Goal: Information Seeking & Learning: Learn about a topic

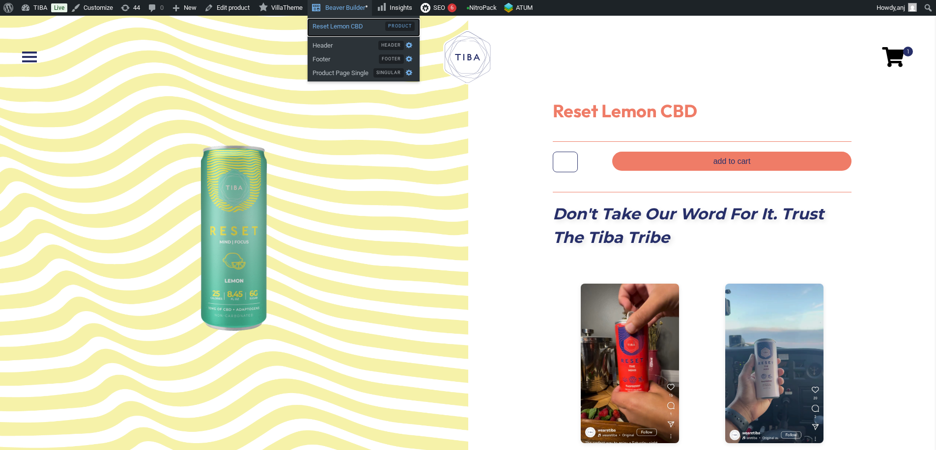
drag, startPoint x: 350, startPoint y: 25, endPoint x: 361, endPoint y: 28, distance: 11.6
click at [350, 25] on span "Reset Lemon CBD" at bounding box center [348, 25] width 73 height 13
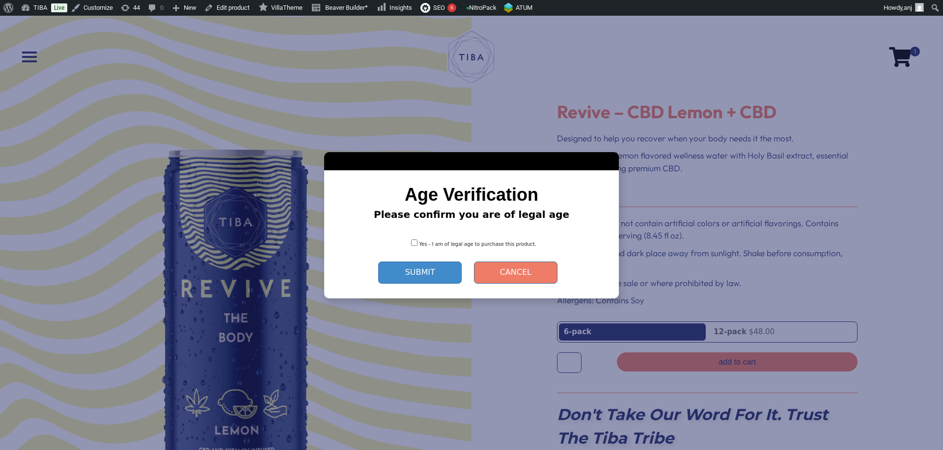
click at [418, 266] on button "Submit" at bounding box center [419, 273] width 83 height 22
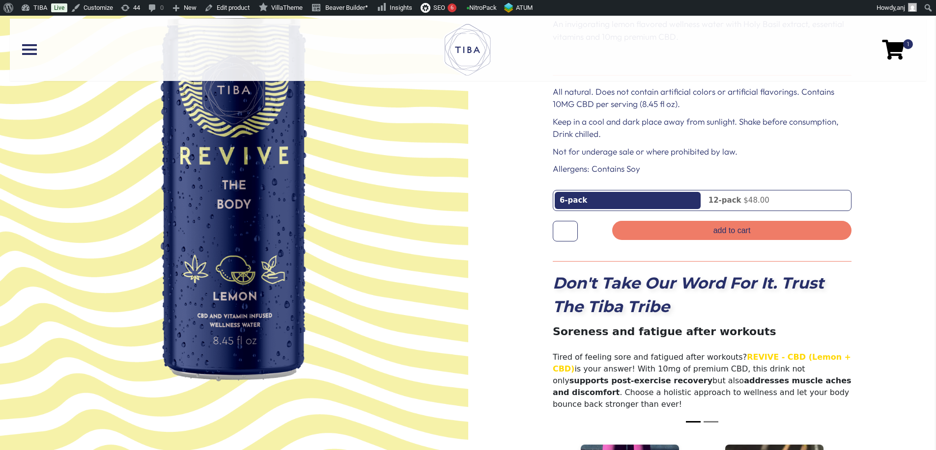
click at [230, 224] on img at bounding box center [234, 199] width 146 height 363
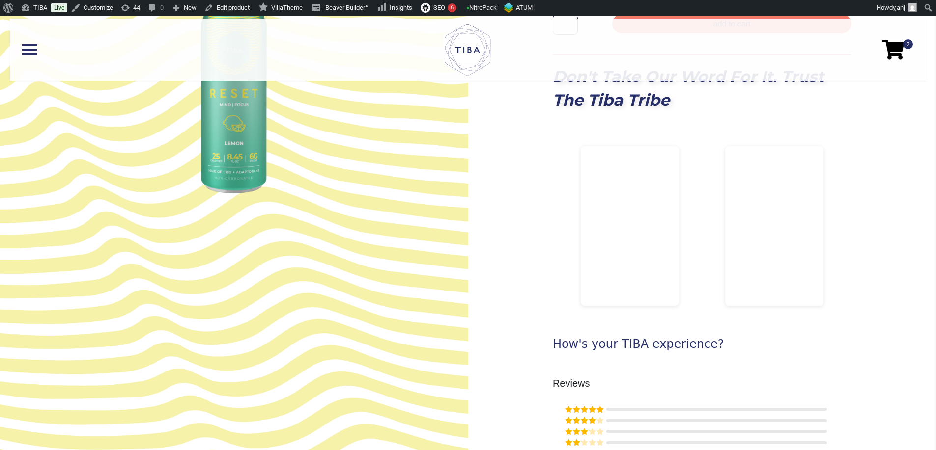
scroll to position [196, 0]
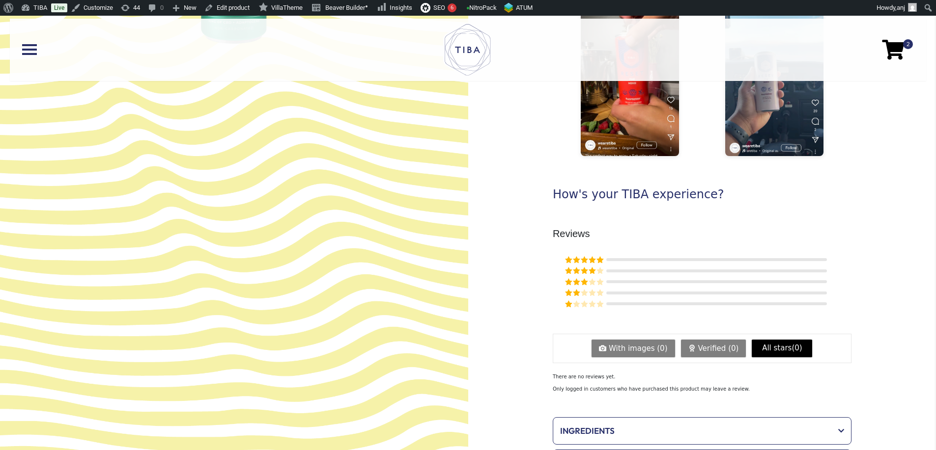
scroll to position [262, 0]
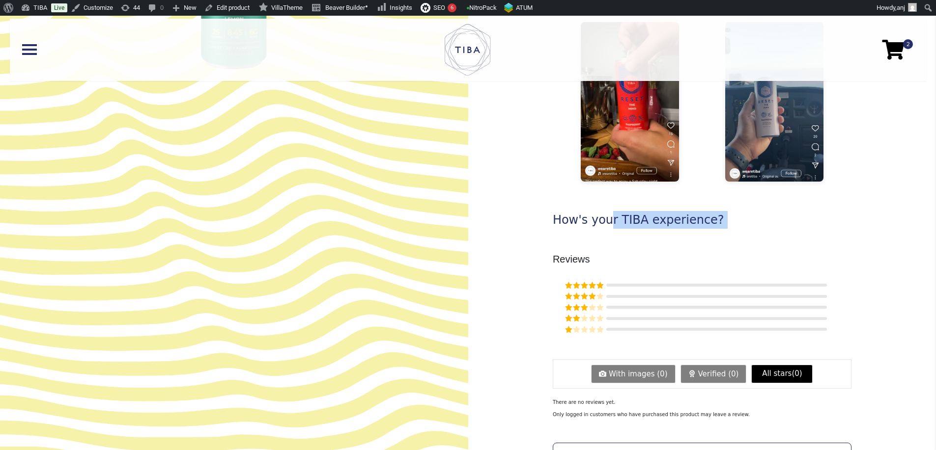
drag, startPoint x: 606, startPoint y: 242, endPoint x: 549, endPoint y: 244, distance: 57.0
click at [549, 248] on div "Reset Lemon CBD Reset Lemon CBD quantity * Add to cart Don't Take Our Word For …" at bounding box center [702, 159] width 468 height 810
click at [543, 228] on div at bounding box center [543, 228] width 0 height 0
click at [583, 244] on div "Reviews 5 Rated 5 out of 5 0% 4 Rated 4 out of 5 0% 3 Rated 3 out of 5 0% 2 Rat…" at bounding box center [702, 339] width 318 height 190
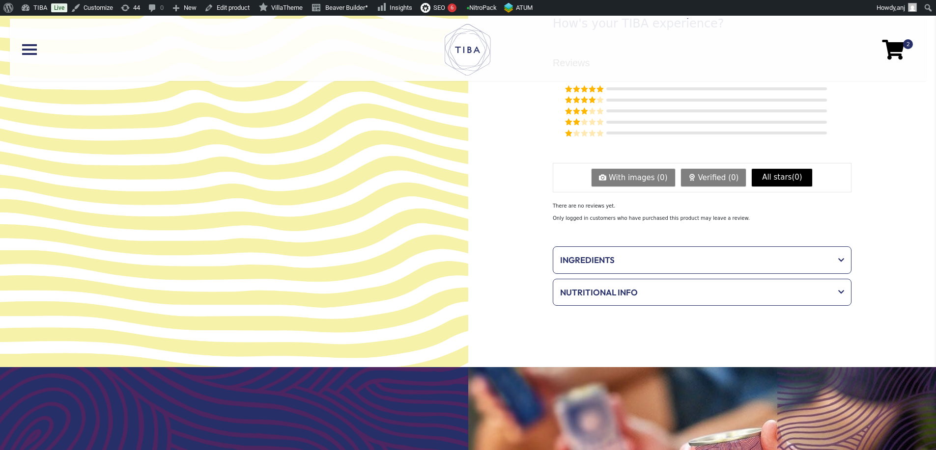
click at [605, 269] on div "Ingredients" at bounding box center [702, 260] width 294 height 23
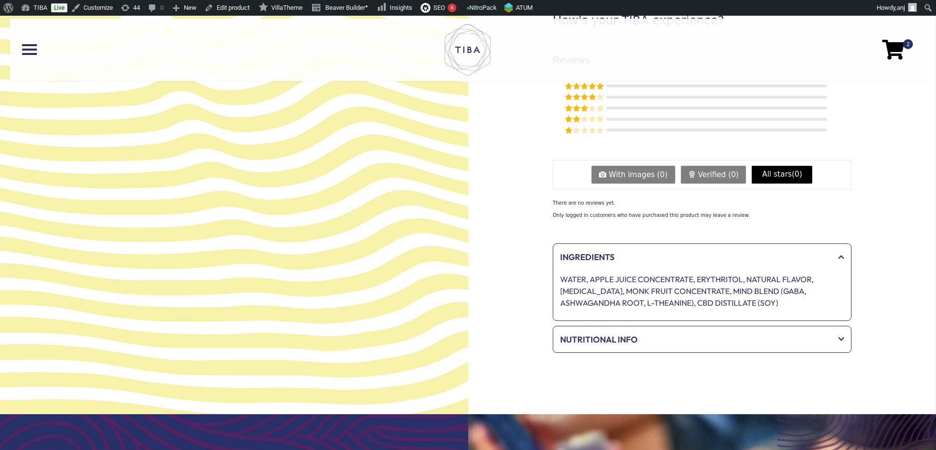
click at [604, 267] on div "Ingredients" at bounding box center [702, 257] width 294 height 23
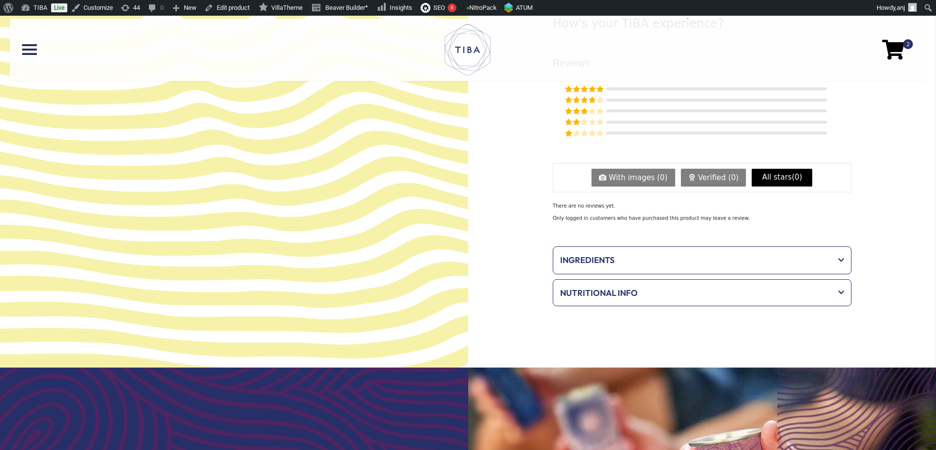
click at [610, 302] on div "Nutritional Info" at bounding box center [702, 293] width 294 height 23
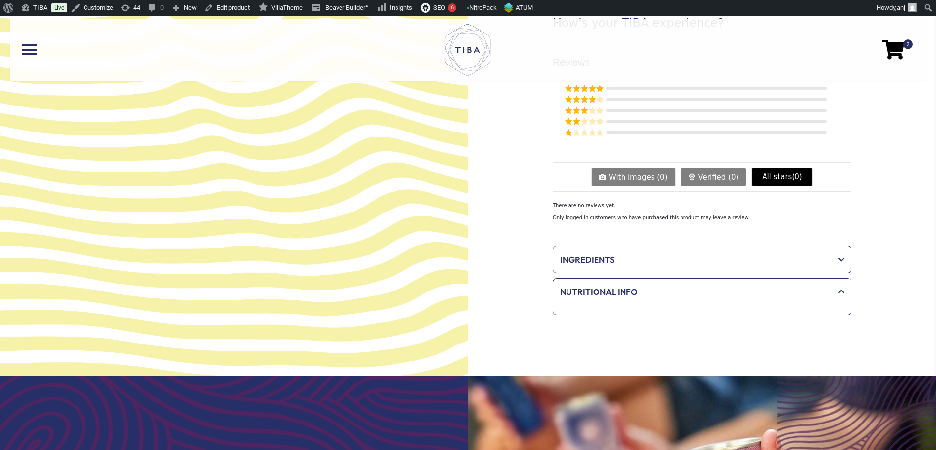
click at [610, 290] on span "Nutritional Info" at bounding box center [695, 292] width 271 height 13
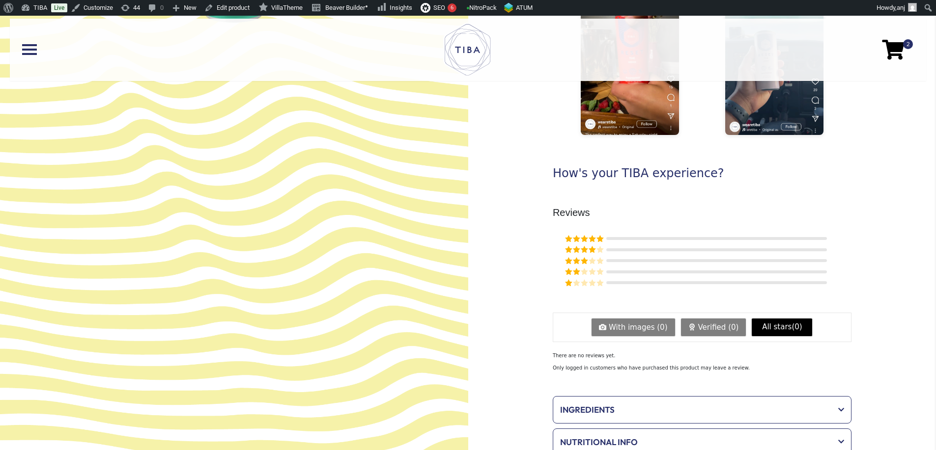
scroll to position [131, 0]
